Goal: Information Seeking & Learning: Find specific fact

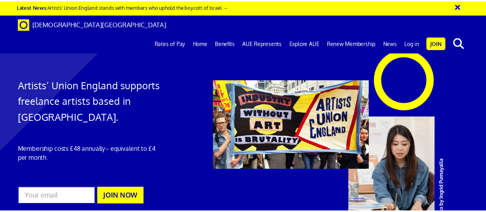
scroll to position [0, 2]
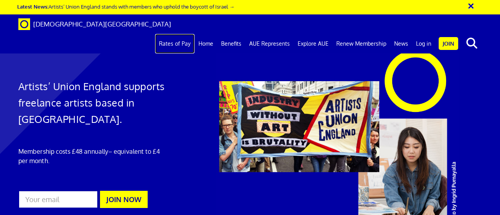
click at [184, 34] on link "Rates of Pay" at bounding box center [174, 44] width 39 height 20
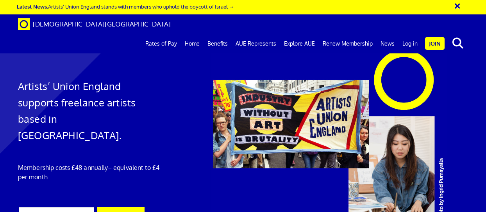
scroll to position [0, 1]
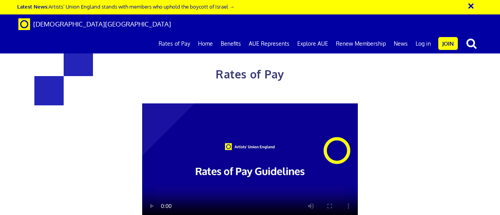
scroll to position [0, 2]
drag, startPoint x: 500, startPoint y: 38, endPoint x: 500, endPoint y: 124, distance: 86.3
click at [500, 124] on div "Rates of Pay This page is designed to help artists and their employers to deter…" at bounding box center [250, 194] width 512 height 372
click at [183, 34] on link "Rates of Pay" at bounding box center [174, 44] width 39 height 20
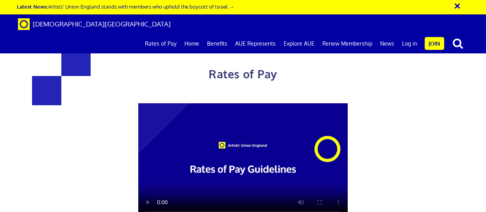
scroll to position [0, 1]
click at [456, 5] on button "×" at bounding box center [463, 4] width 20 height 13
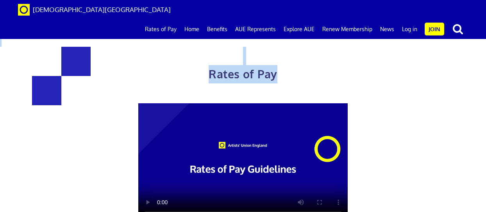
drag, startPoint x: 378, startPoint y: 77, endPoint x: 443, endPoint y: 193, distance: 133.1
click at [425, 203] on div "Rates of Pay This page is designed to help artists and their employers to deter…" at bounding box center [243, 192] width 498 height 368
click at [434, 136] on div "Rates of Pay This page is designed to help artists and their employers to deter…" at bounding box center [243, 192] width 498 height 368
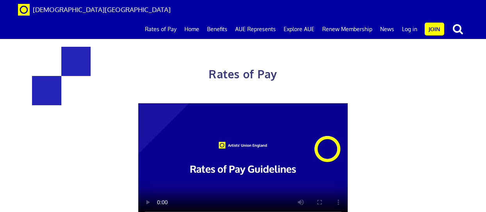
click at [434, 136] on div "Rates of Pay This page is designed to help artists and their employers to deter…" at bounding box center [243, 192] width 498 height 368
